Goal: Task Accomplishment & Management: Manage account settings

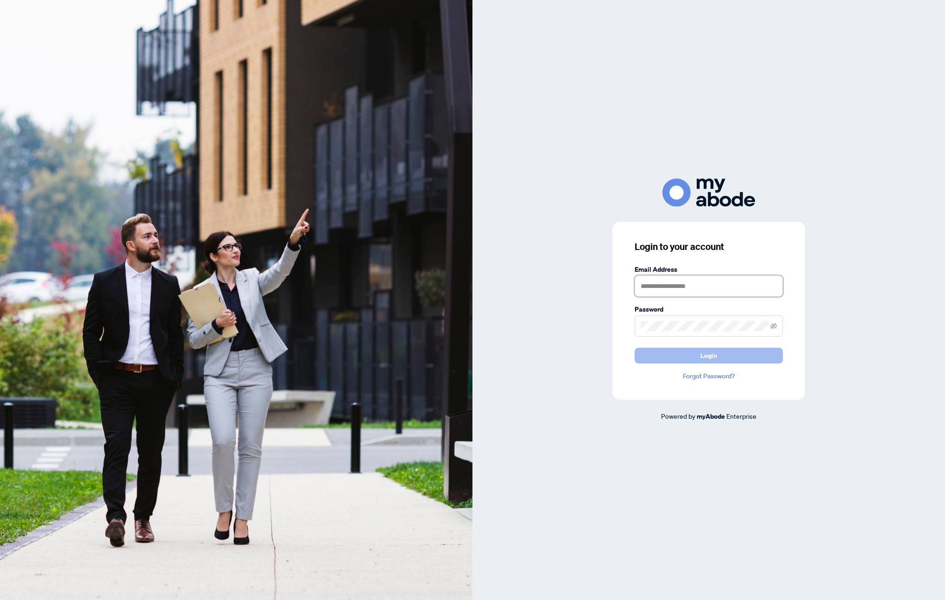
type input "**********"
click at [674, 358] on button "Login" at bounding box center [709, 356] width 148 height 16
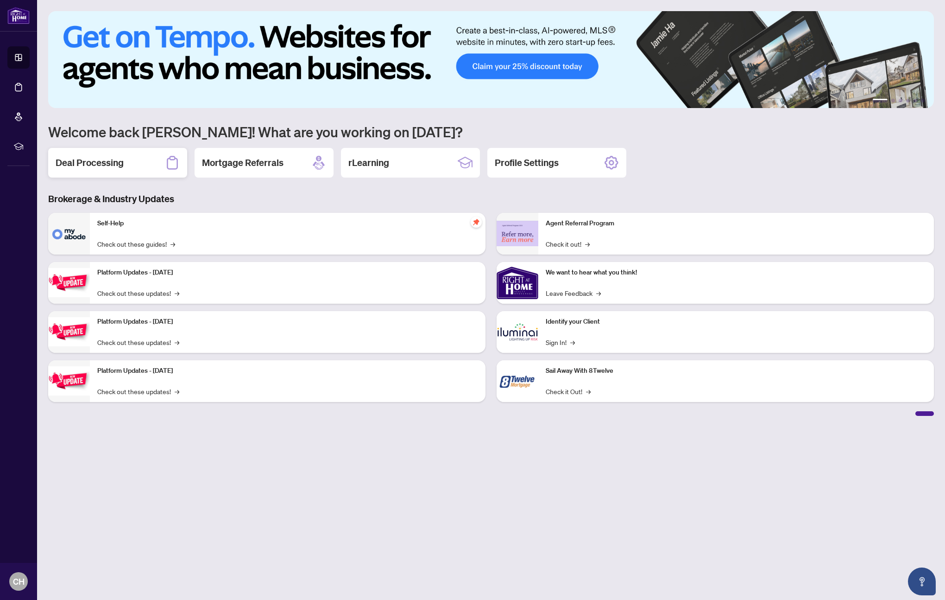
click at [104, 163] on h2 "Deal Processing" at bounding box center [90, 162] width 68 height 13
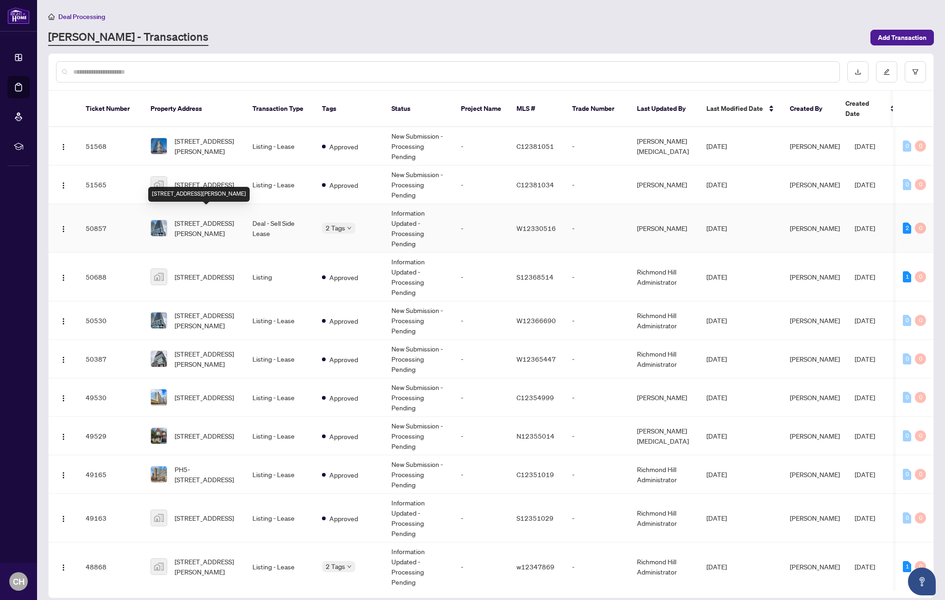
click at [216, 225] on span "[STREET_ADDRESS][PERSON_NAME]" at bounding box center [206, 228] width 63 height 20
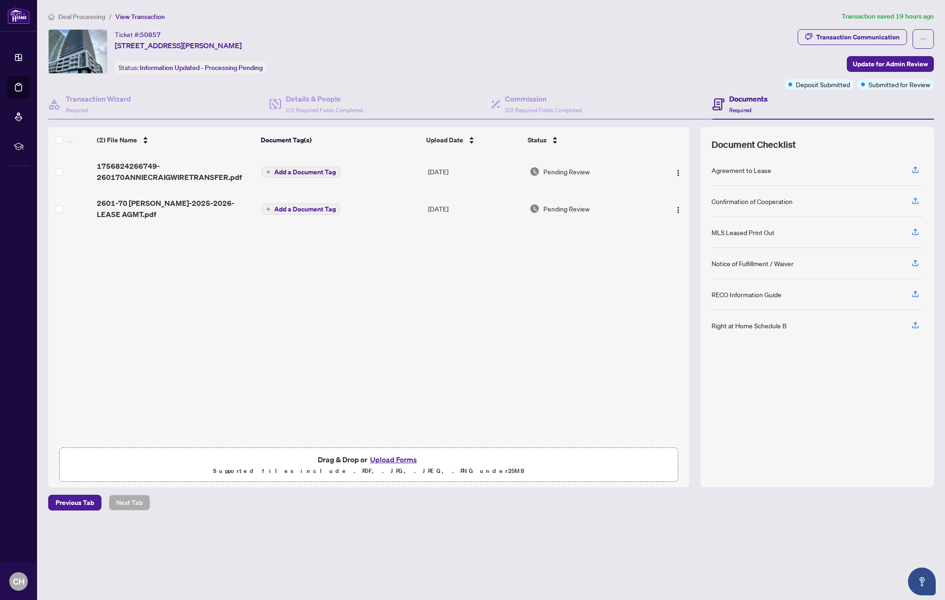
click at [83, 18] on span "Deal Processing" at bounding box center [81, 17] width 47 height 8
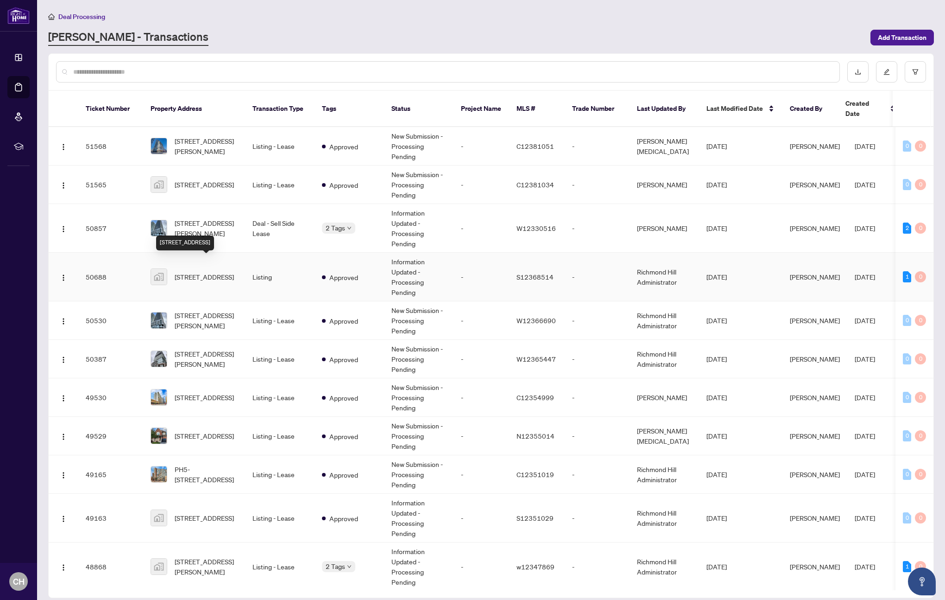
click at [199, 272] on span "[STREET_ADDRESS]" at bounding box center [204, 277] width 59 height 10
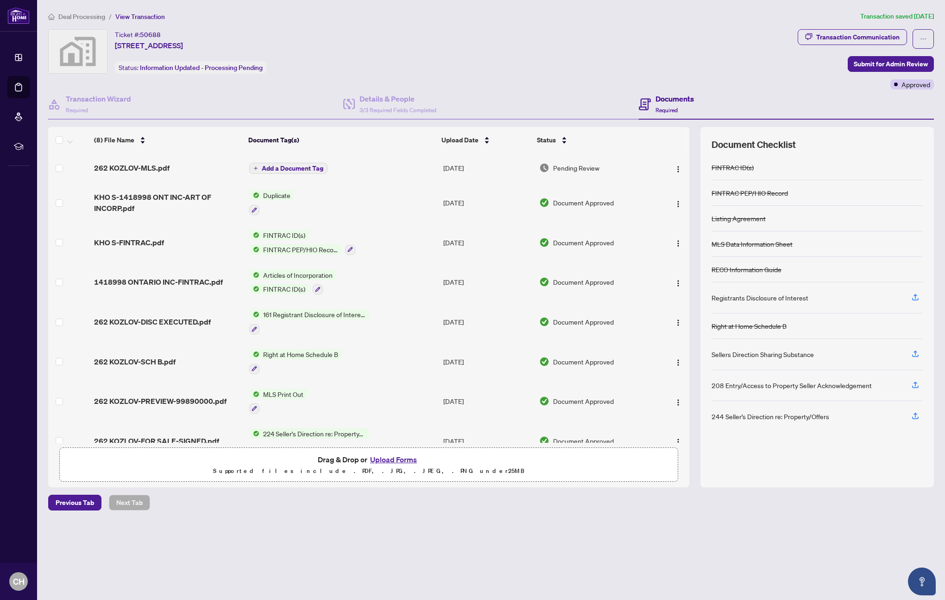
click at [86, 20] on span "Deal Processing" at bounding box center [81, 17] width 47 height 8
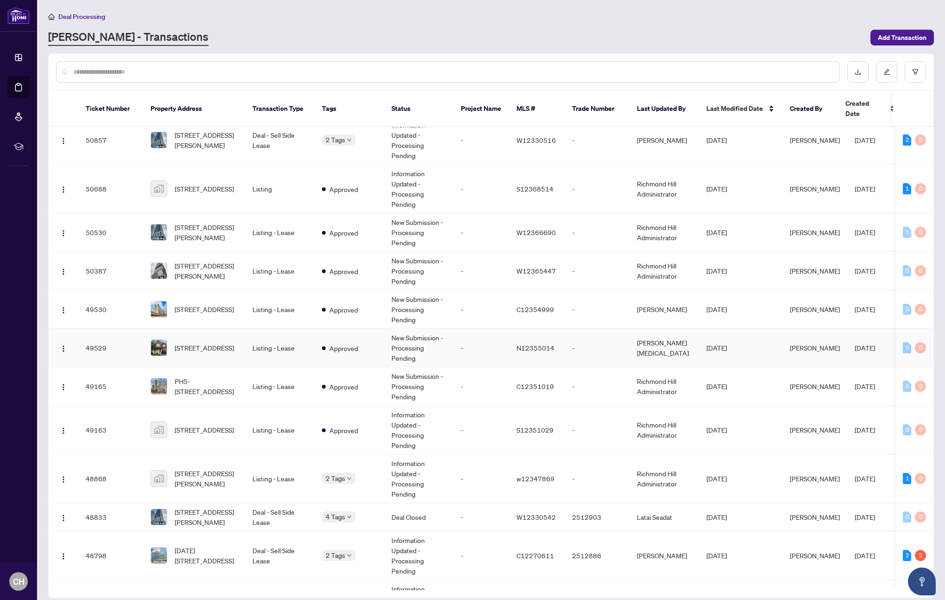
scroll to position [89, 0]
click at [206, 468] on span "[STREET_ADDRESS][PERSON_NAME]" at bounding box center [206, 478] width 63 height 20
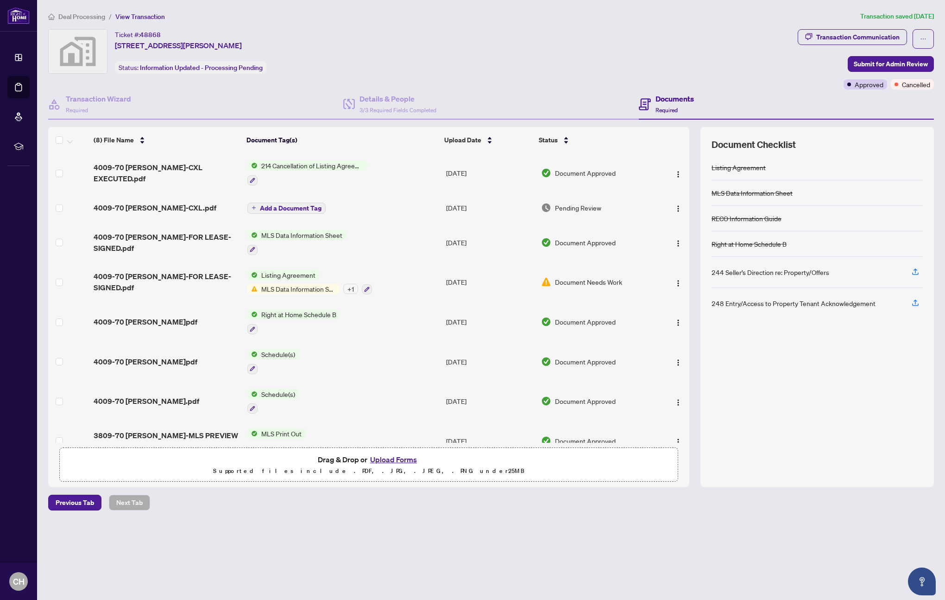
click at [82, 17] on span "Deal Processing" at bounding box center [81, 17] width 47 height 8
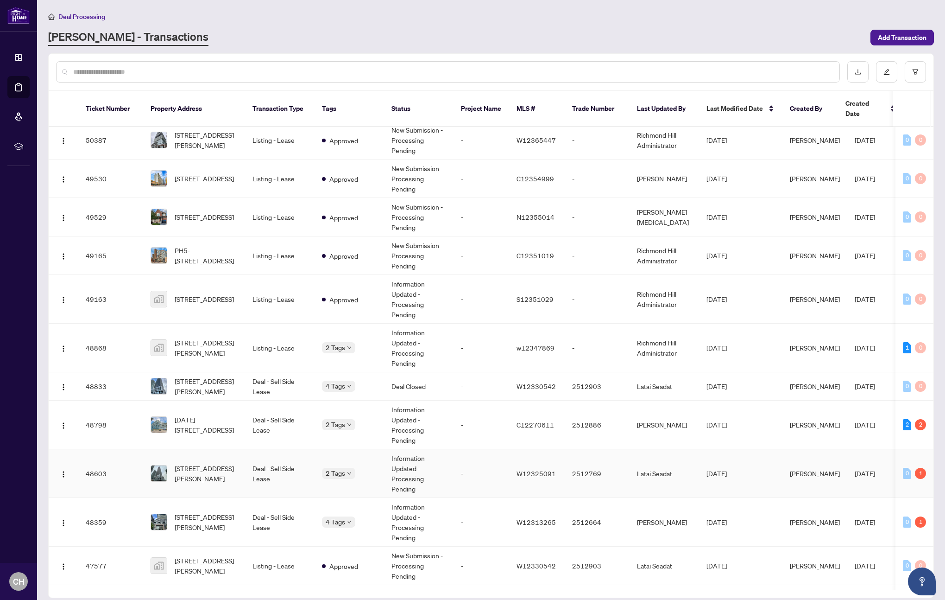
scroll to position [233, 0]
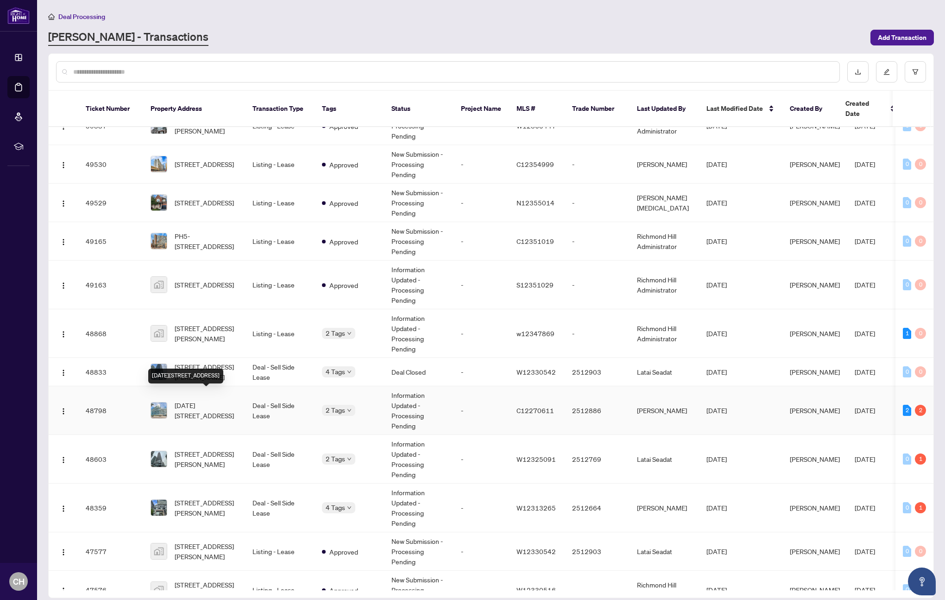
click at [202, 400] on span "[DATE][STREET_ADDRESS]" at bounding box center [206, 410] width 63 height 20
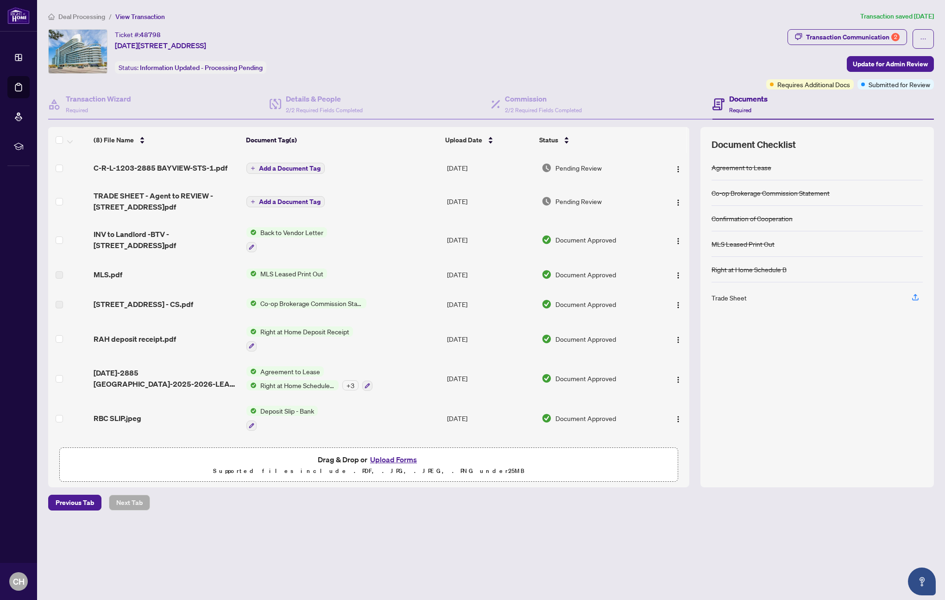
click at [82, 15] on span "Deal Processing" at bounding box center [81, 17] width 47 height 8
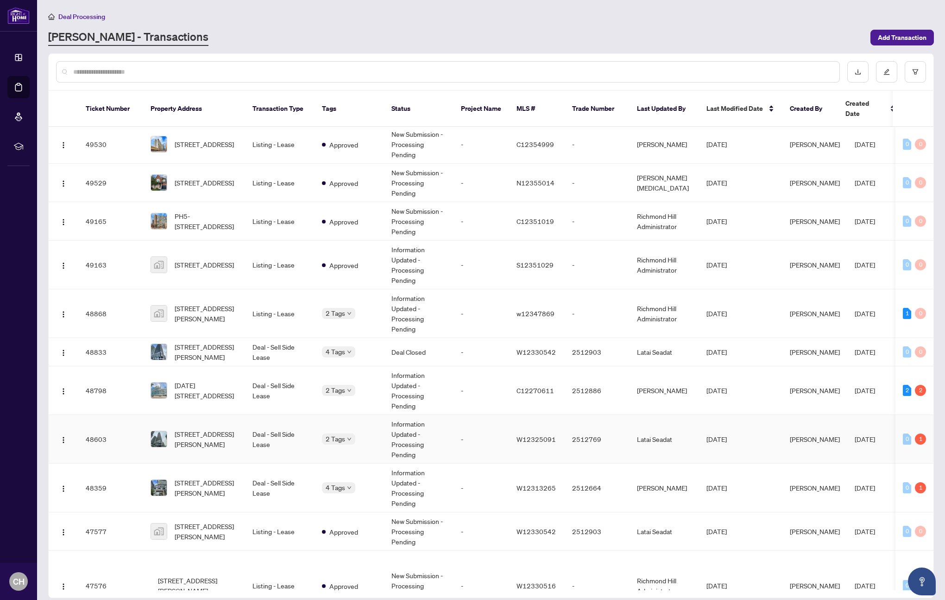
scroll to position [270, 0]
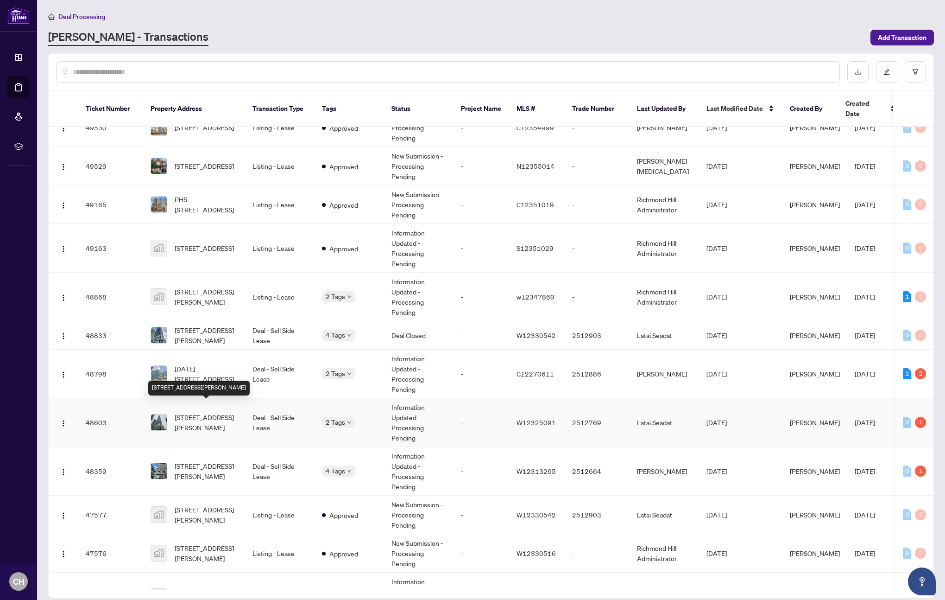
click at [206, 412] on span "[STREET_ADDRESS][PERSON_NAME]" at bounding box center [206, 422] width 63 height 20
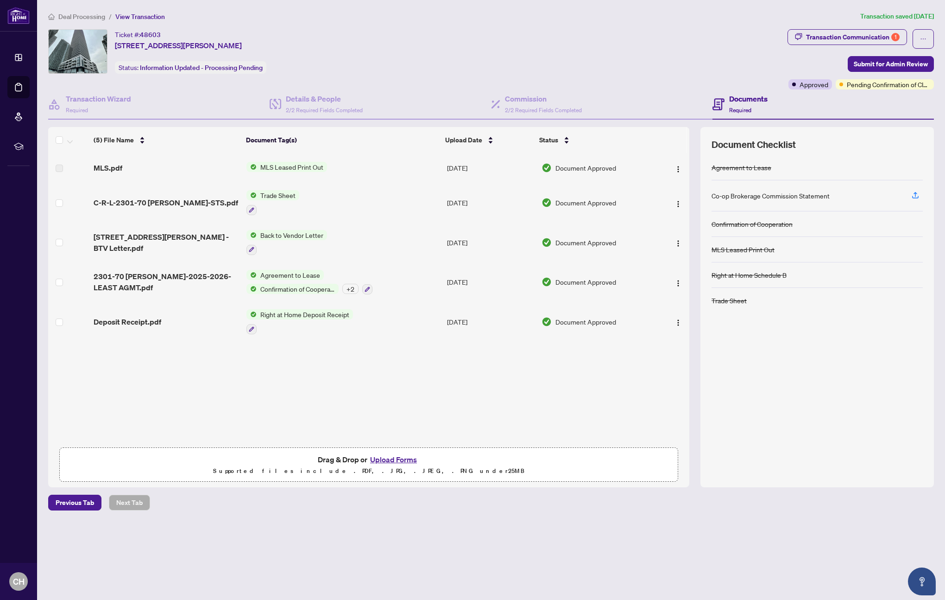
click at [86, 14] on span "Deal Processing" at bounding box center [81, 17] width 47 height 8
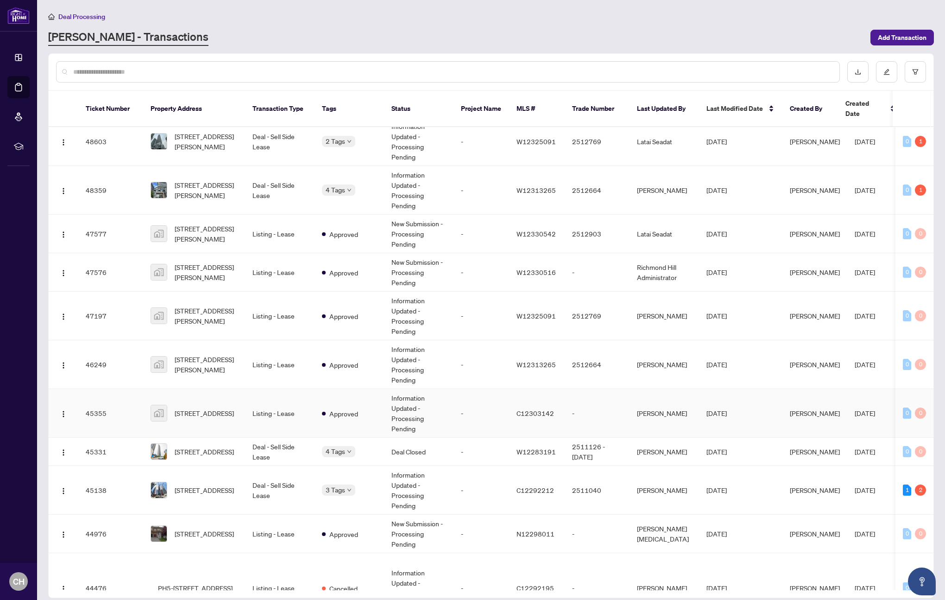
scroll to position [555, 0]
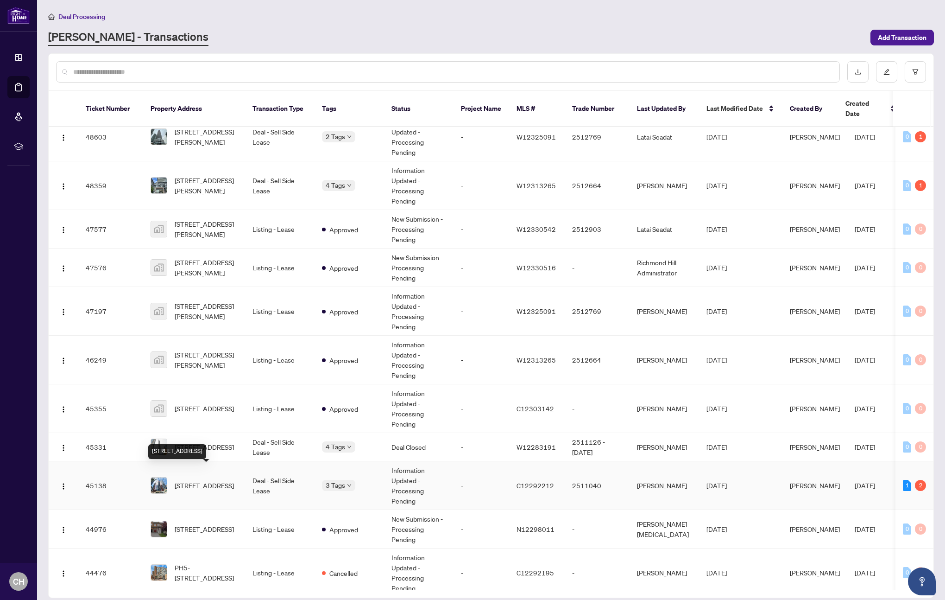
click at [202, 480] on span "[STREET_ADDRESS]" at bounding box center [204, 485] width 59 height 10
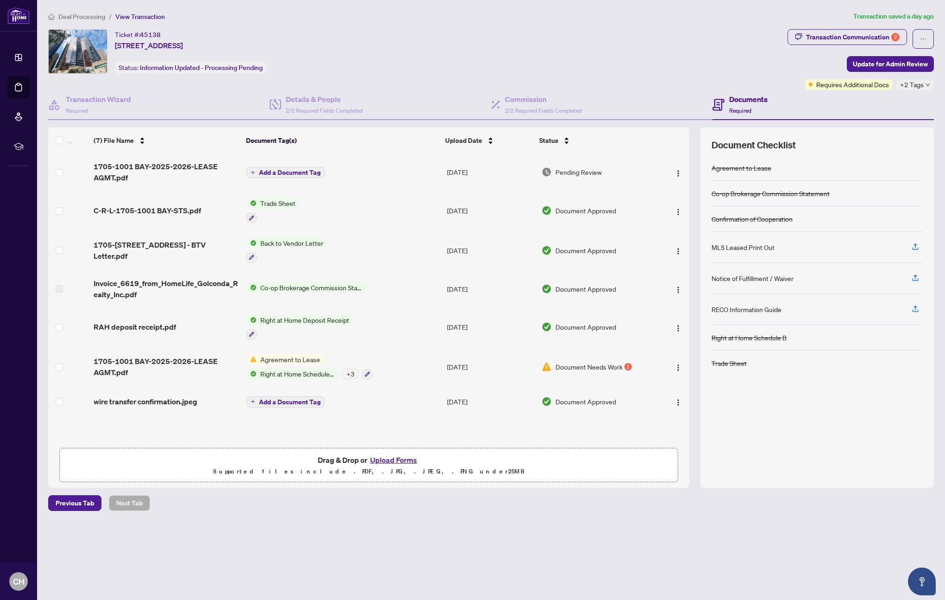
click at [95, 18] on span "Deal Processing" at bounding box center [81, 17] width 47 height 8
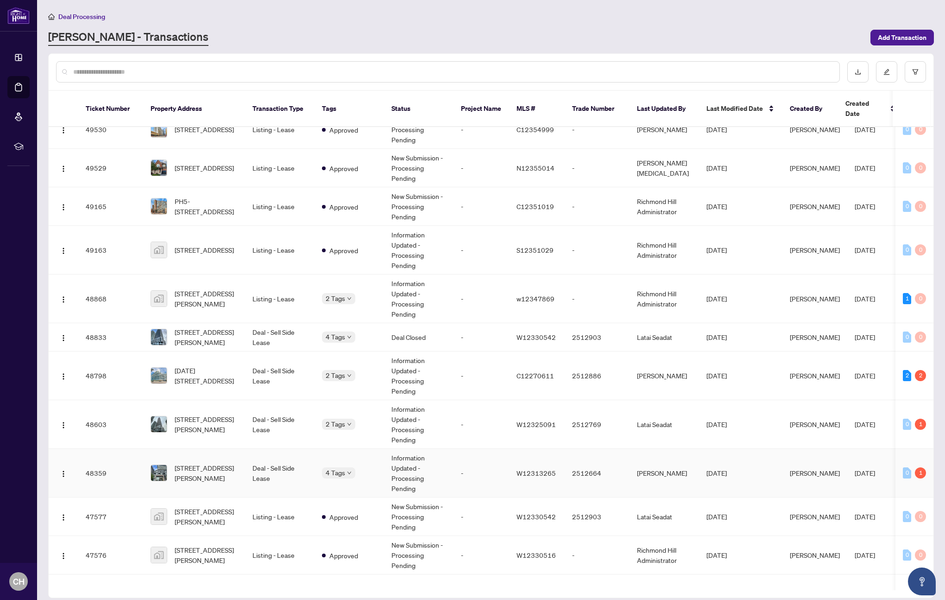
scroll to position [281, 0]
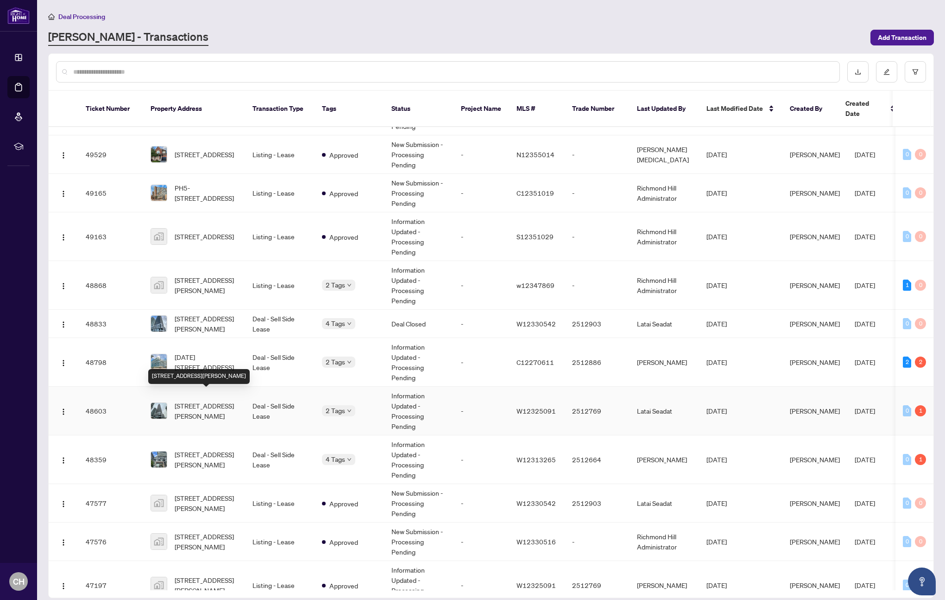
click at [232, 404] on span "[STREET_ADDRESS][PERSON_NAME]" at bounding box center [206, 410] width 63 height 20
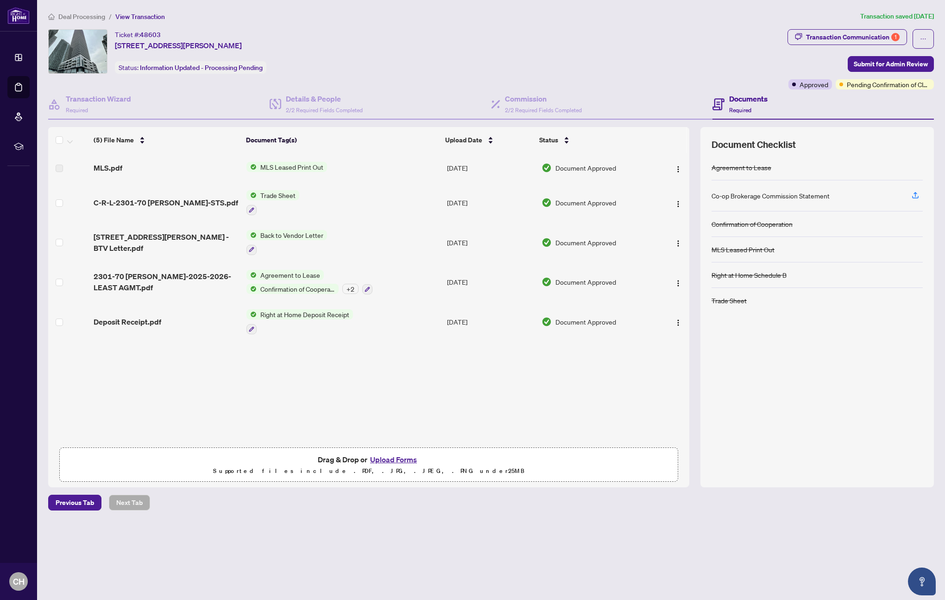
click at [89, 21] on li "Deal Processing" at bounding box center [76, 16] width 57 height 11
click at [88, 15] on span "Deal Processing" at bounding box center [81, 17] width 47 height 8
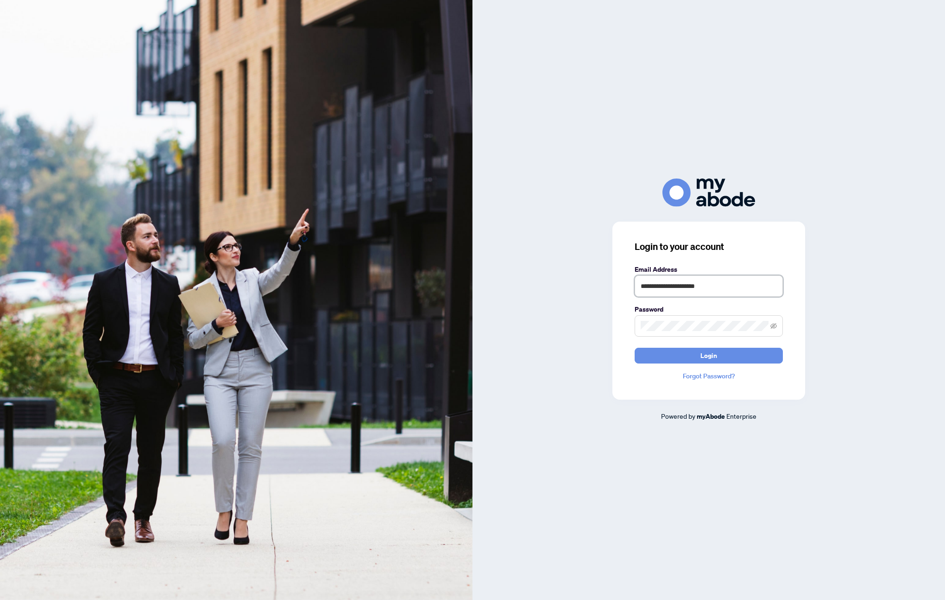
click at [741, 290] on input "**********" at bounding box center [709, 285] width 148 height 21
type input "**********"
click at [704, 354] on span "Login" at bounding box center [709, 355] width 17 height 15
